Goal: Transaction & Acquisition: Purchase product/service

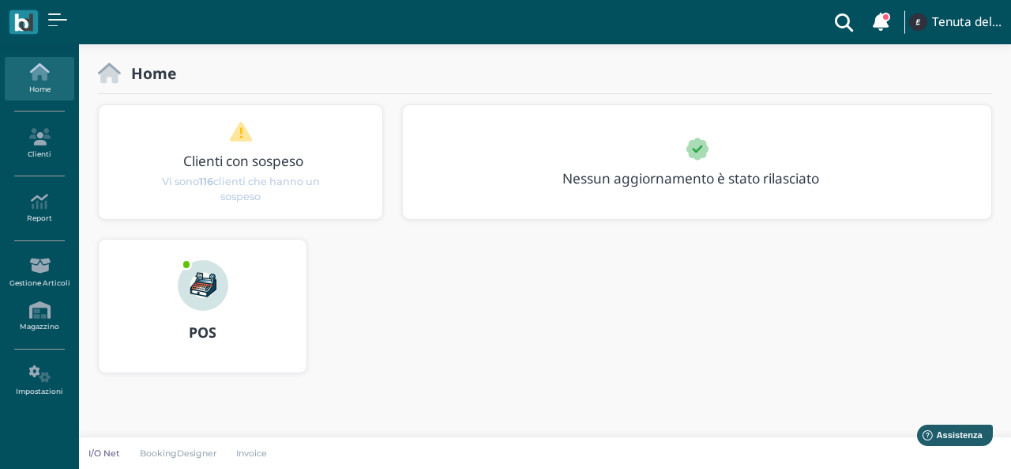
click at [199, 314] on div "POS" at bounding box center [203, 333] width 208 height 44
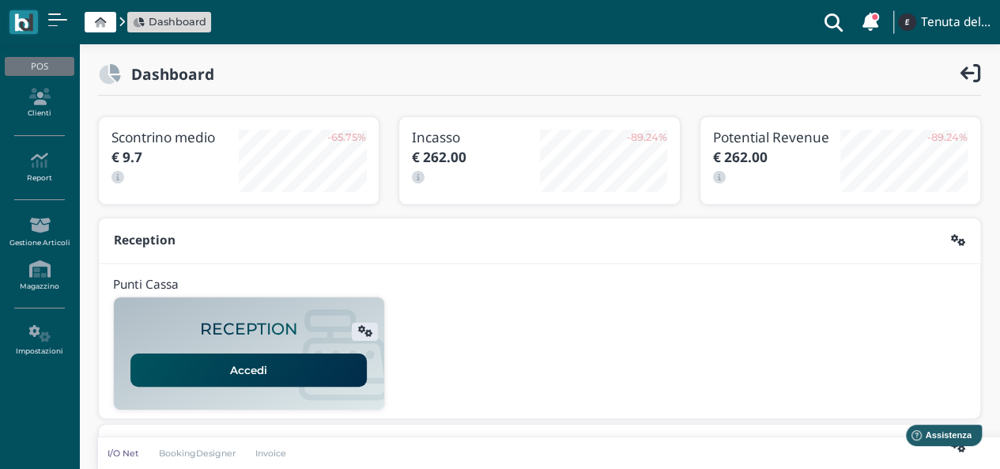
click at [212, 367] on link "Accedi" at bounding box center [248, 369] width 236 height 33
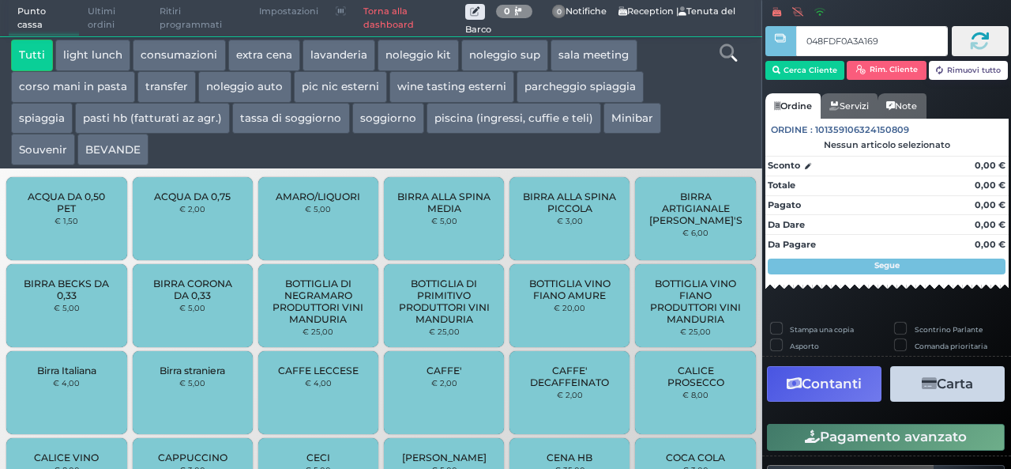
type input "048FDF0A3A1695"
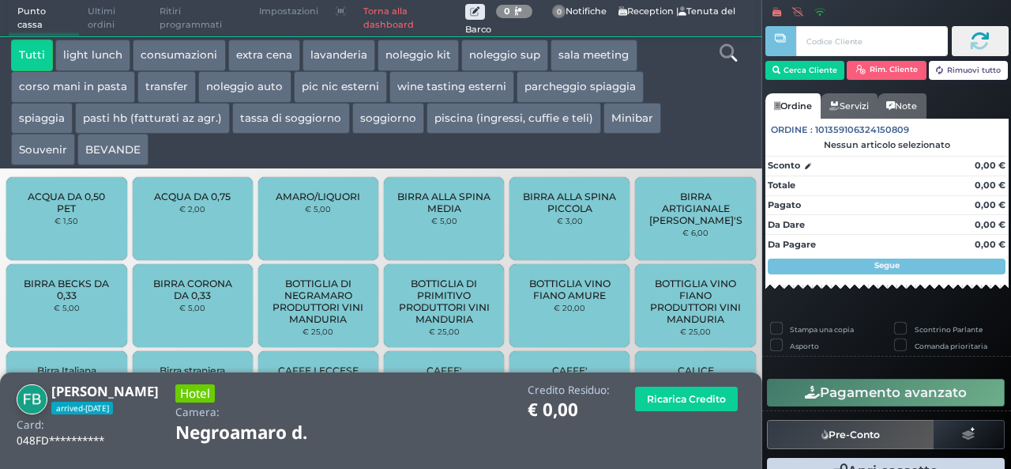
click at [727, 55] on icon at bounding box center [728, 52] width 17 height 17
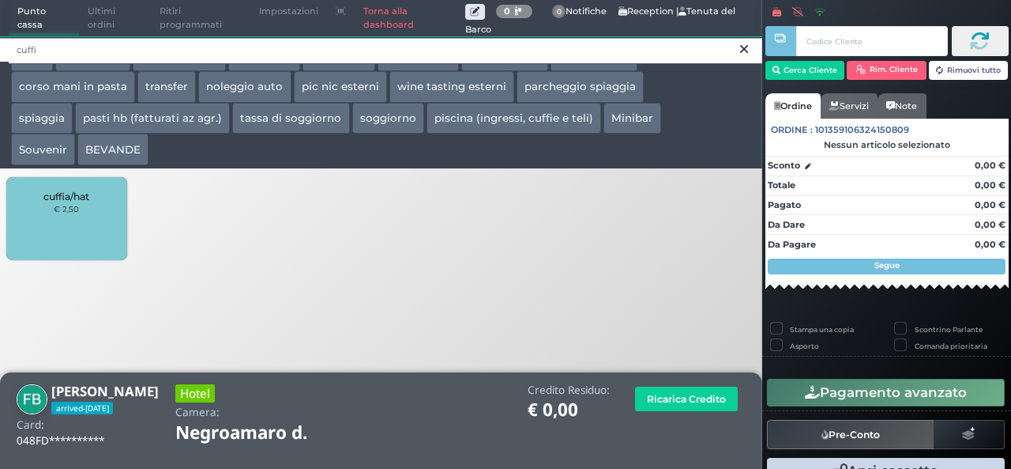
type input "cuffi"
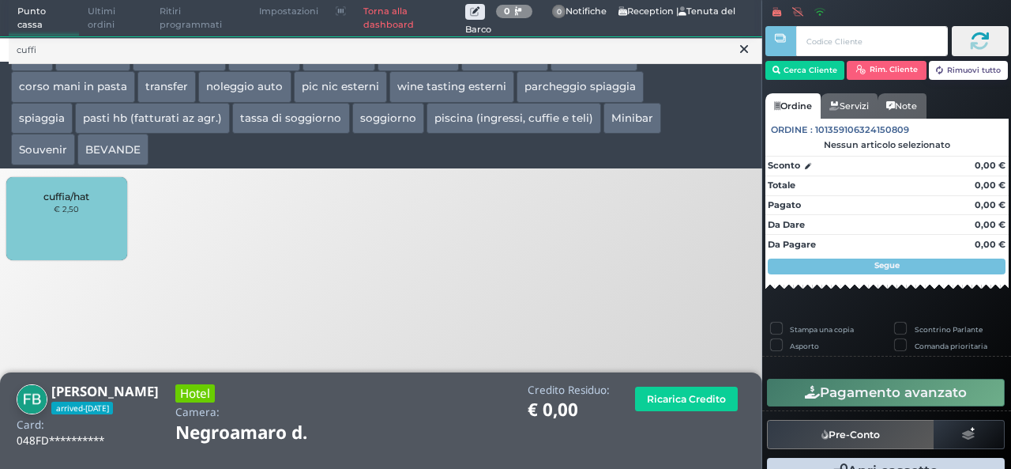
click at [43, 230] on div "cuffia/hat € 2,50" at bounding box center [66, 218] width 120 height 83
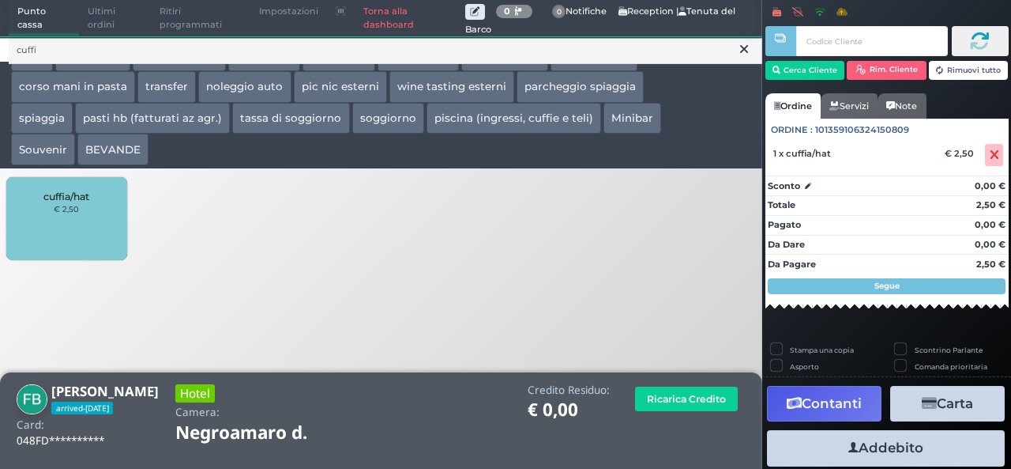
click at [43, 228] on div "cuffia/hat € 2,50" at bounding box center [66, 218] width 120 height 83
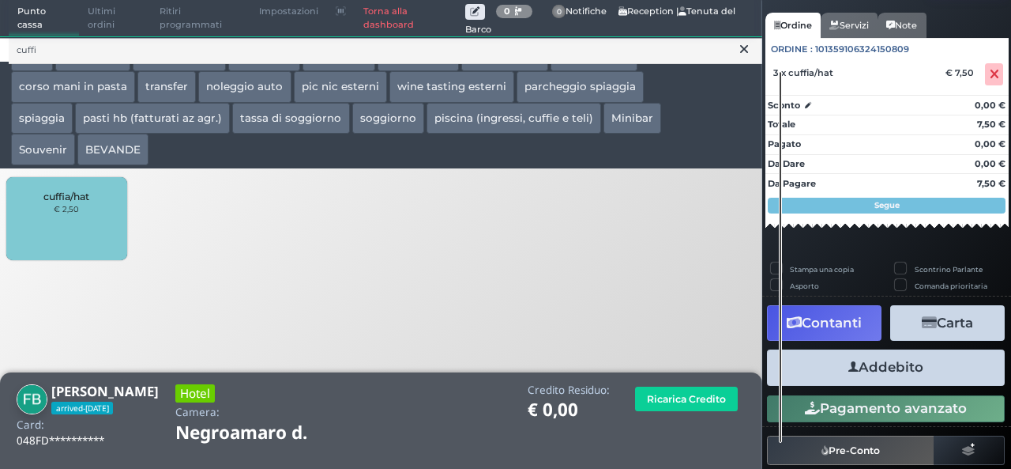
scroll to position [140, 0]
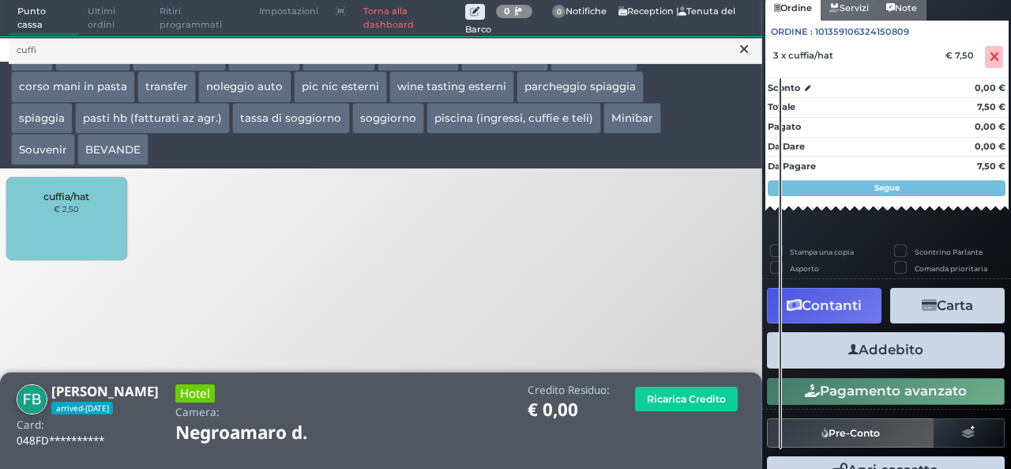
click at [849, 354] on icon "button" at bounding box center [854, 349] width 10 height 17
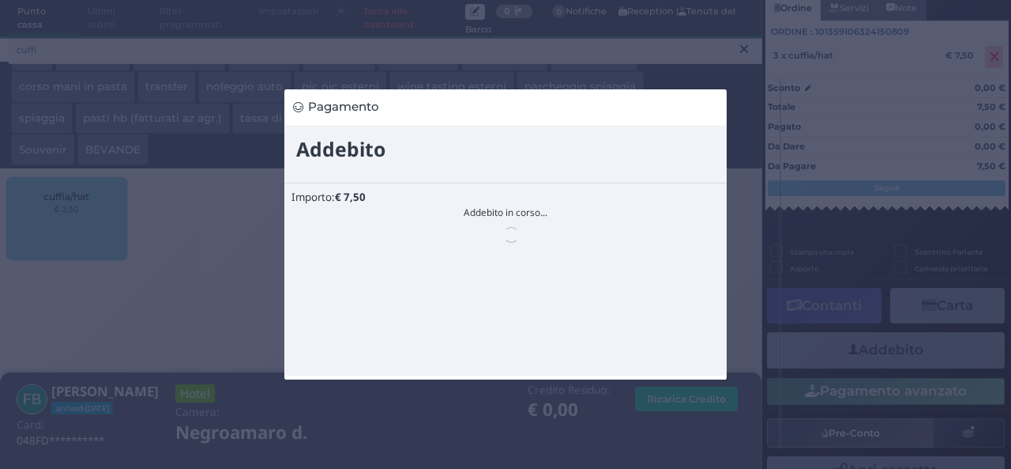
scroll to position [0, 0]
